Goal: Information Seeking & Learning: Learn about a topic

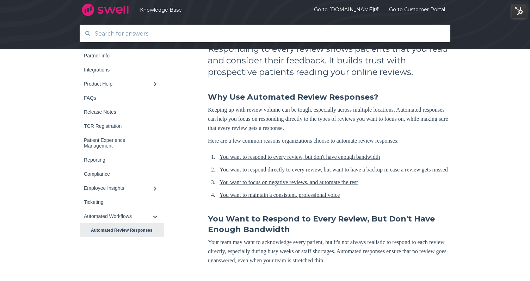
scroll to position [65, 0]
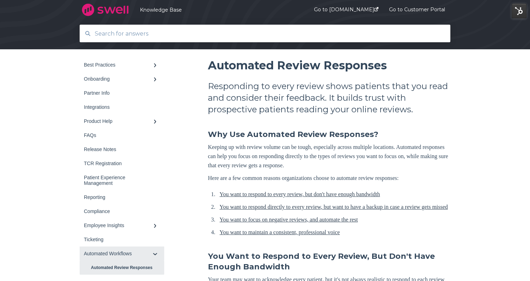
click at [124, 258] on link "Automated Workflows" at bounding box center [122, 254] width 85 height 14
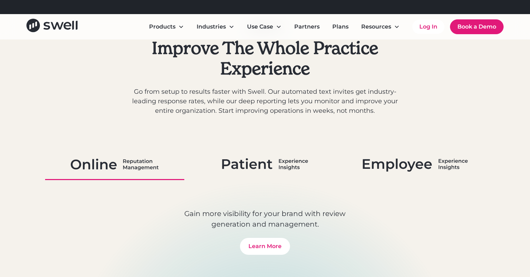
scroll to position [281, 0]
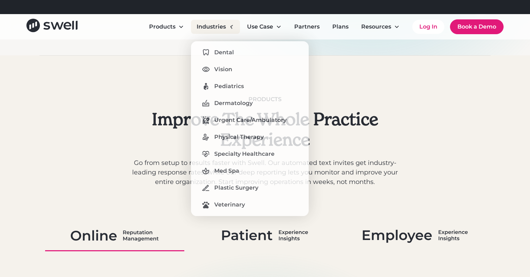
click at [213, 26] on div "Industries" at bounding box center [211, 27] width 29 height 8
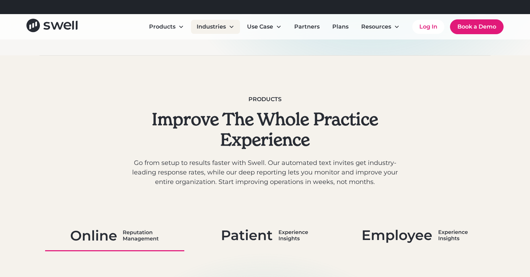
click at [213, 26] on div "Industries" at bounding box center [211, 27] width 29 height 8
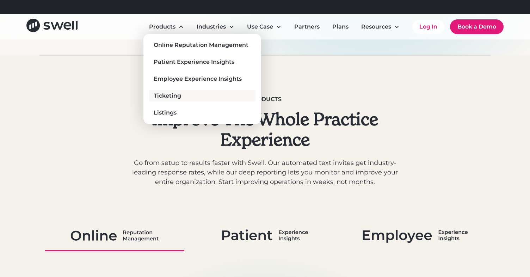
click at [175, 96] on div "Ticketing" at bounding box center [168, 96] width 28 height 8
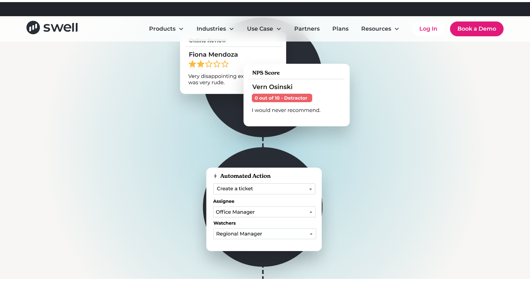
scroll to position [205, 0]
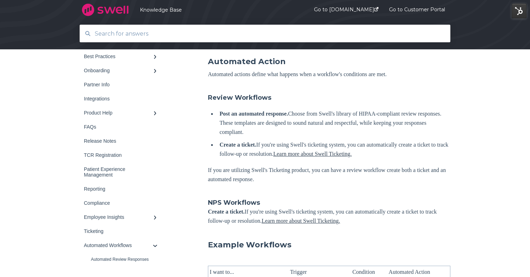
scroll to position [459, 0]
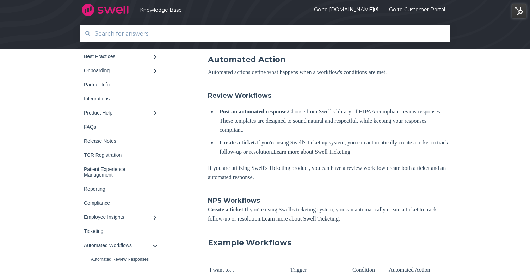
click at [349, 155] on link "Learn more about Swell Ticketing." at bounding box center [312, 152] width 79 height 6
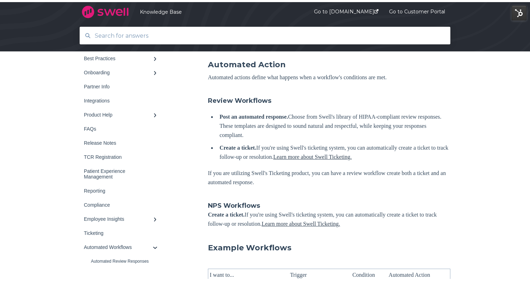
scroll to position [459, 0]
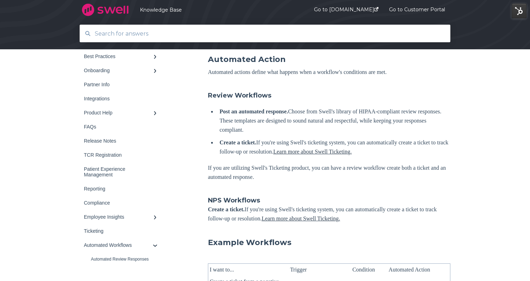
click at [352, 155] on link "Learn more about Swell Ticketing." at bounding box center [312, 152] width 79 height 6
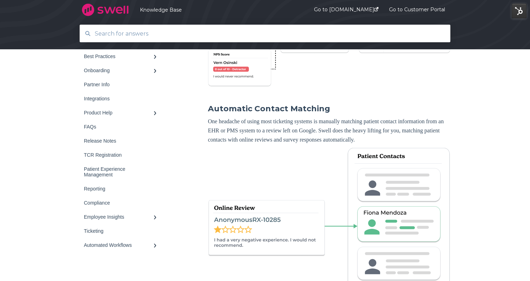
scroll to position [1142, 0]
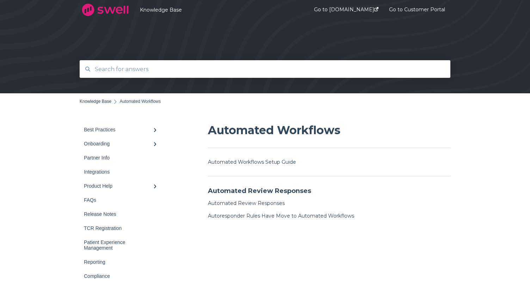
click at [152, 256] on link "Reporting" at bounding box center [122, 262] width 85 height 14
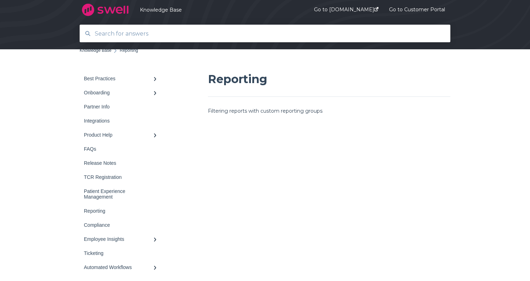
scroll to position [115, 0]
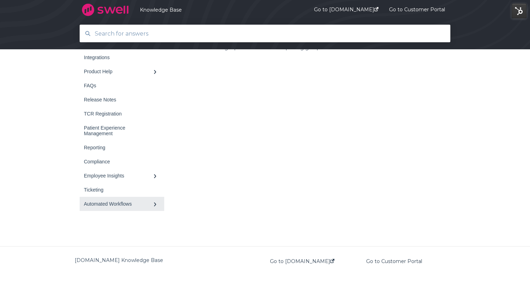
click at [152, 207] on link "Automated Workflows" at bounding box center [122, 204] width 85 height 14
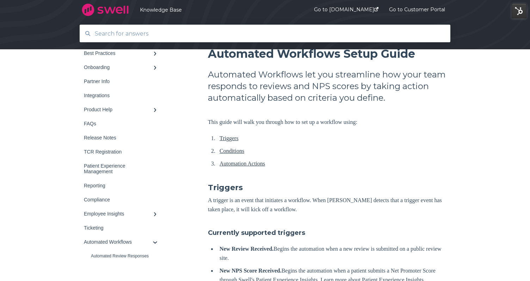
scroll to position [80, 0]
